Goal: Task Accomplishment & Management: Complete application form

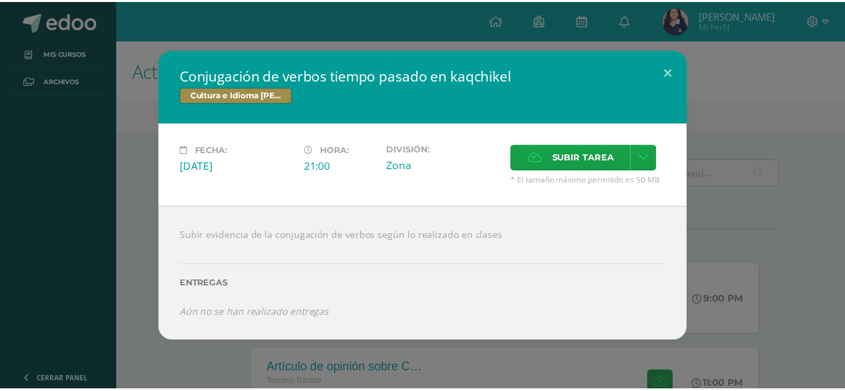
scroll to position [276, 0]
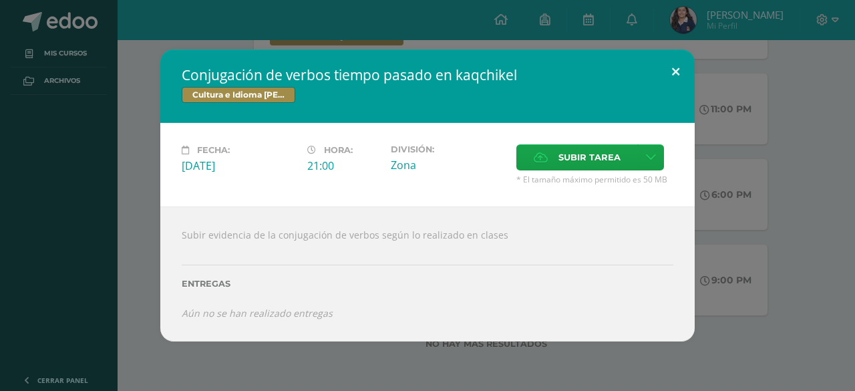
click at [662, 69] on button at bounding box center [676, 71] width 38 height 45
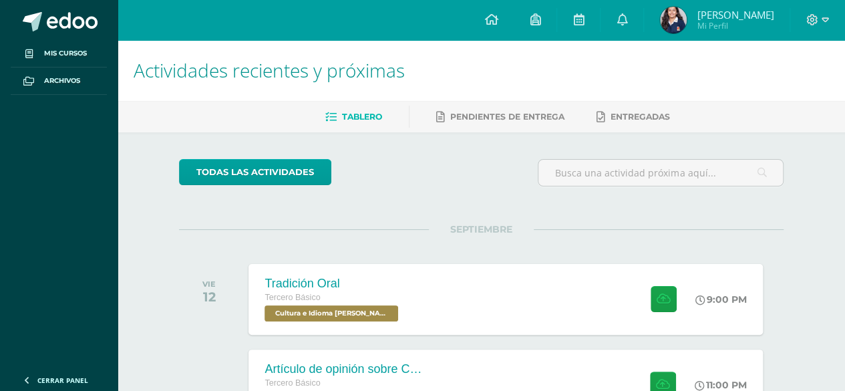
click at [833, 111] on ul "Tablero Pendientes de entrega Entregadas" at bounding box center [498, 117] width 728 height 22
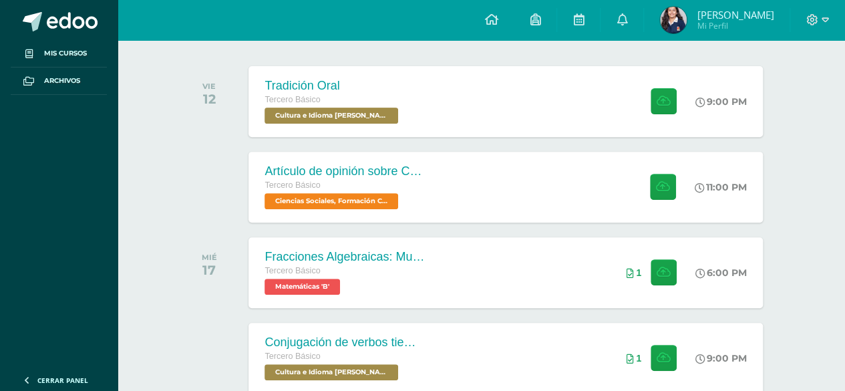
scroll to position [195, 0]
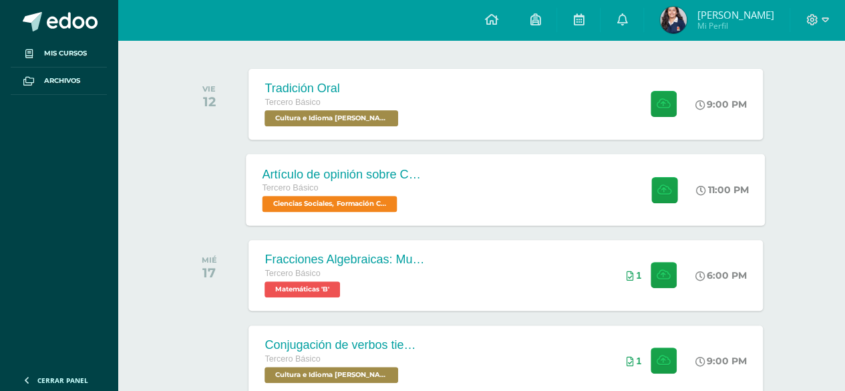
click at [461, 194] on div "Artículo de opinión sobre Conflicto Armado Interno Tercero Básico Ciencias Soci…" at bounding box center [506, 190] width 519 height 72
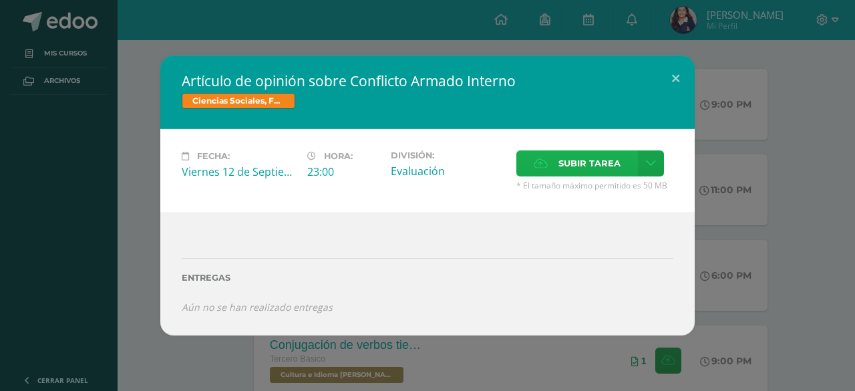
click at [529, 170] on label "Subir tarea" at bounding box center [578, 163] width 122 height 26
click at [0, 0] on input "Subir tarea" at bounding box center [0, 0] width 0 height 0
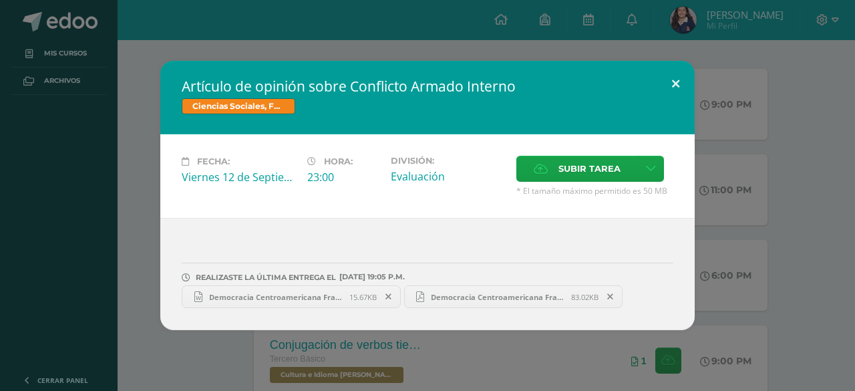
click at [663, 88] on button at bounding box center [676, 83] width 38 height 45
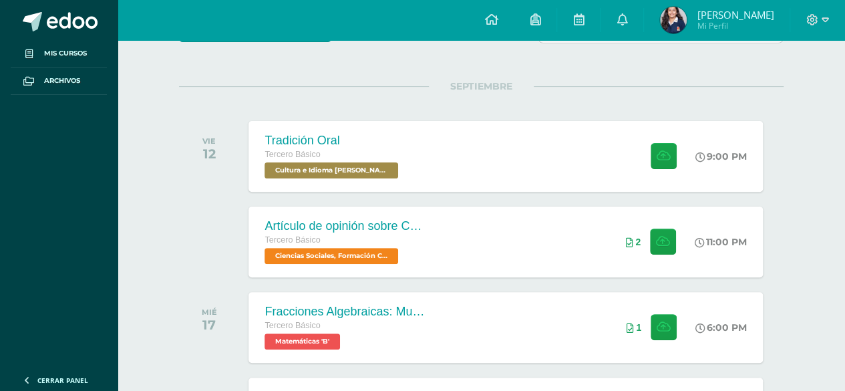
scroll to position [220, 0]
